Goal: Contribute content: Add original content to the website for others to see

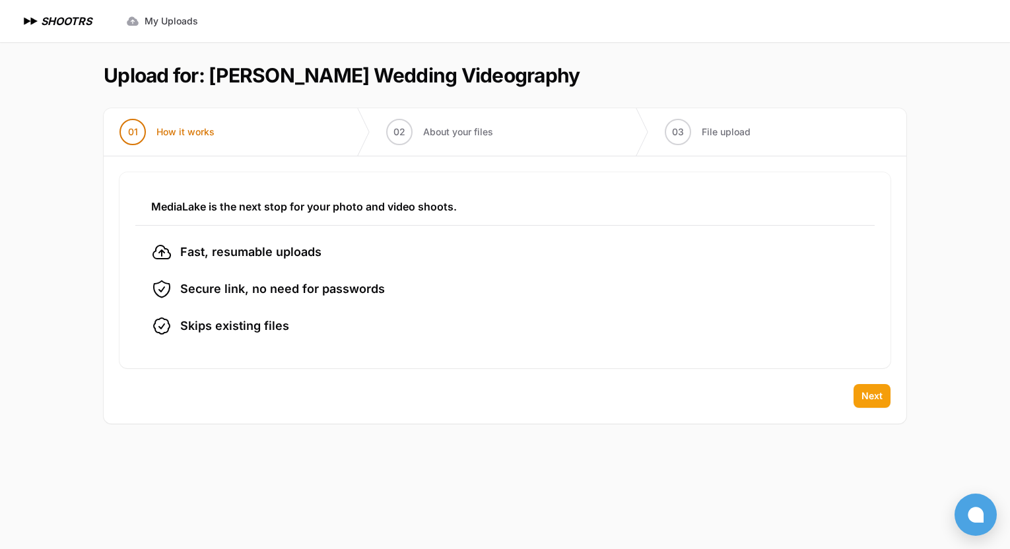
click at [876, 389] on span "Next" at bounding box center [871, 395] width 21 height 13
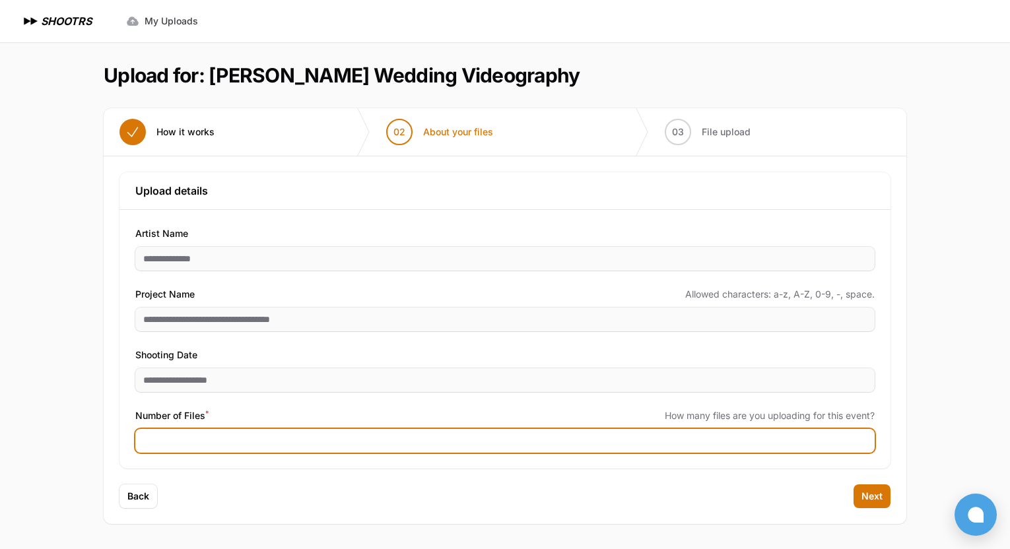
click at [232, 443] on input "Number of Files *" at bounding box center [504, 441] width 739 height 24
type input "***"
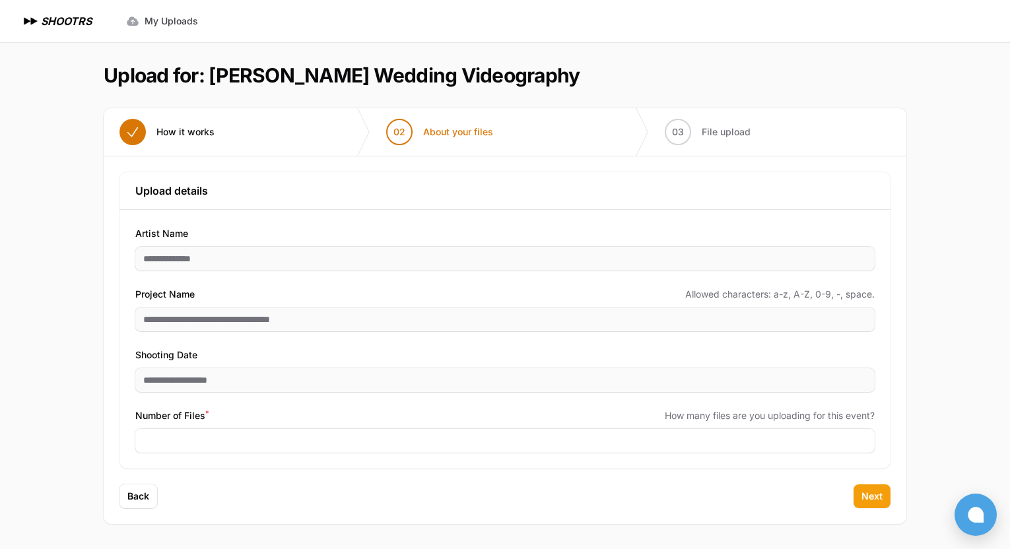
click at [878, 496] on span "Next" at bounding box center [871, 496] width 21 height 13
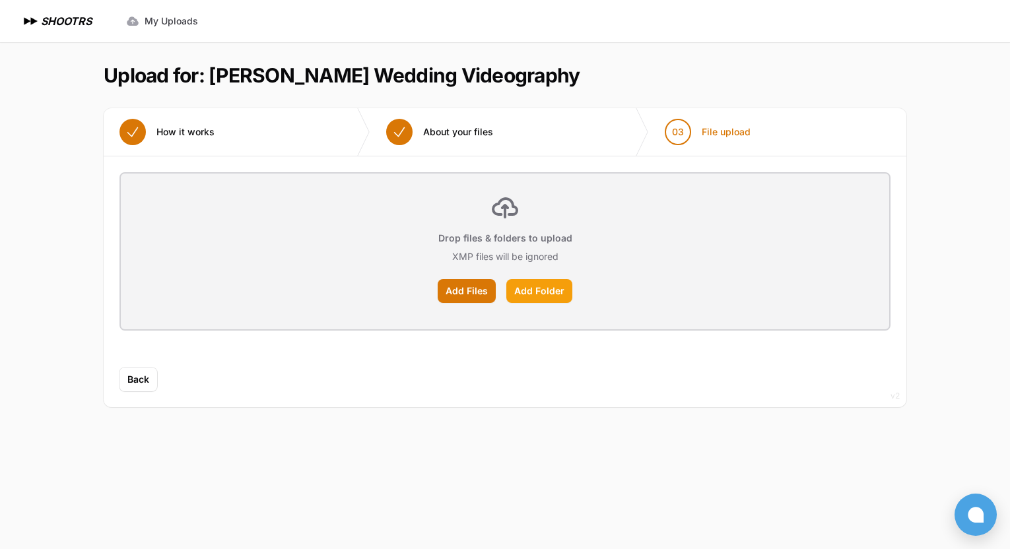
click at [549, 286] on label "Add Folder" at bounding box center [539, 291] width 66 height 24
click at [0, 0] on input "Add Folder" at bounding box center [0, 0] width 0 height 0
